Goal: Find specific page/section: Find specific page/section

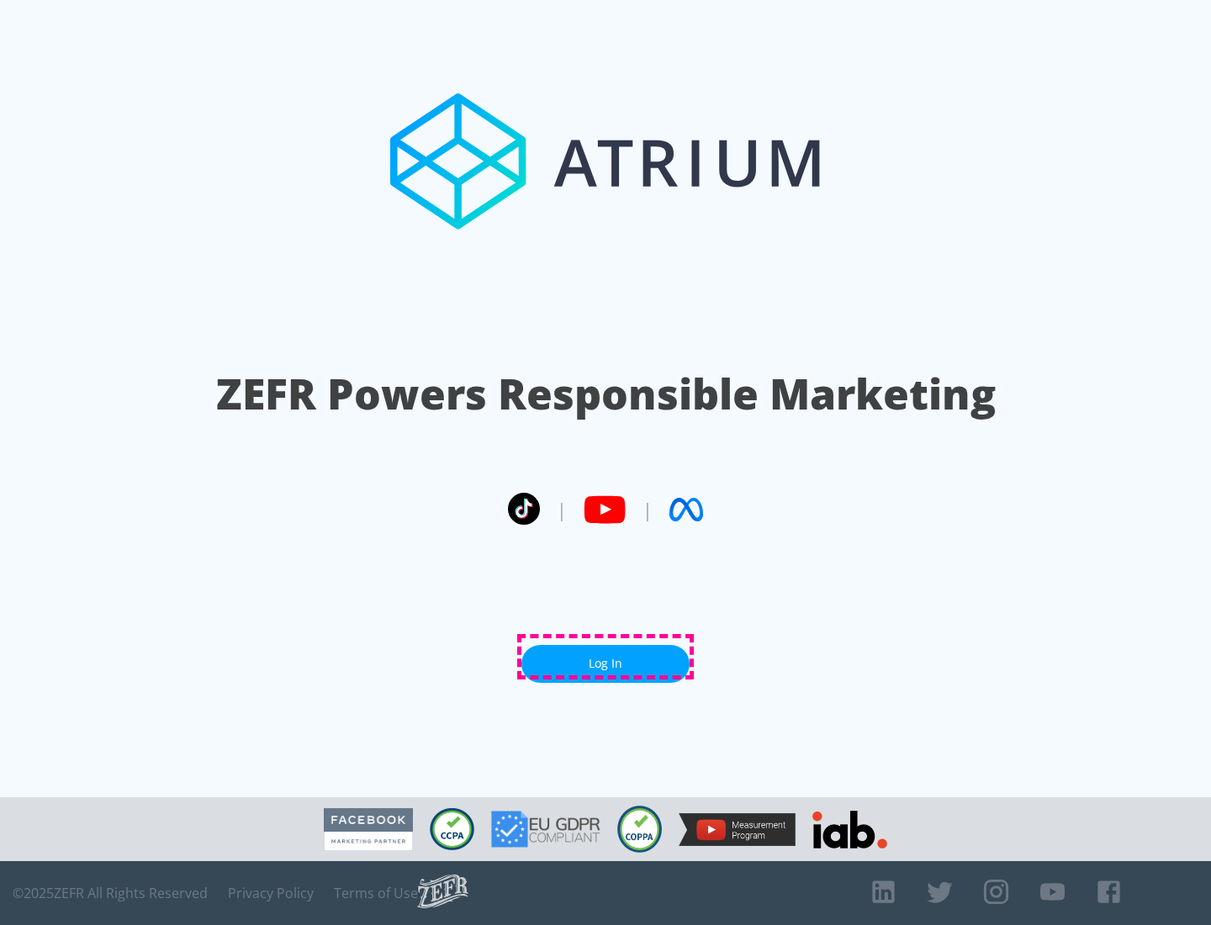
click at [606, 657] on link "Log In" at bounding box center [605, 664] width 168 height 38
